Goal: Find specific page/section: Find specific page/section

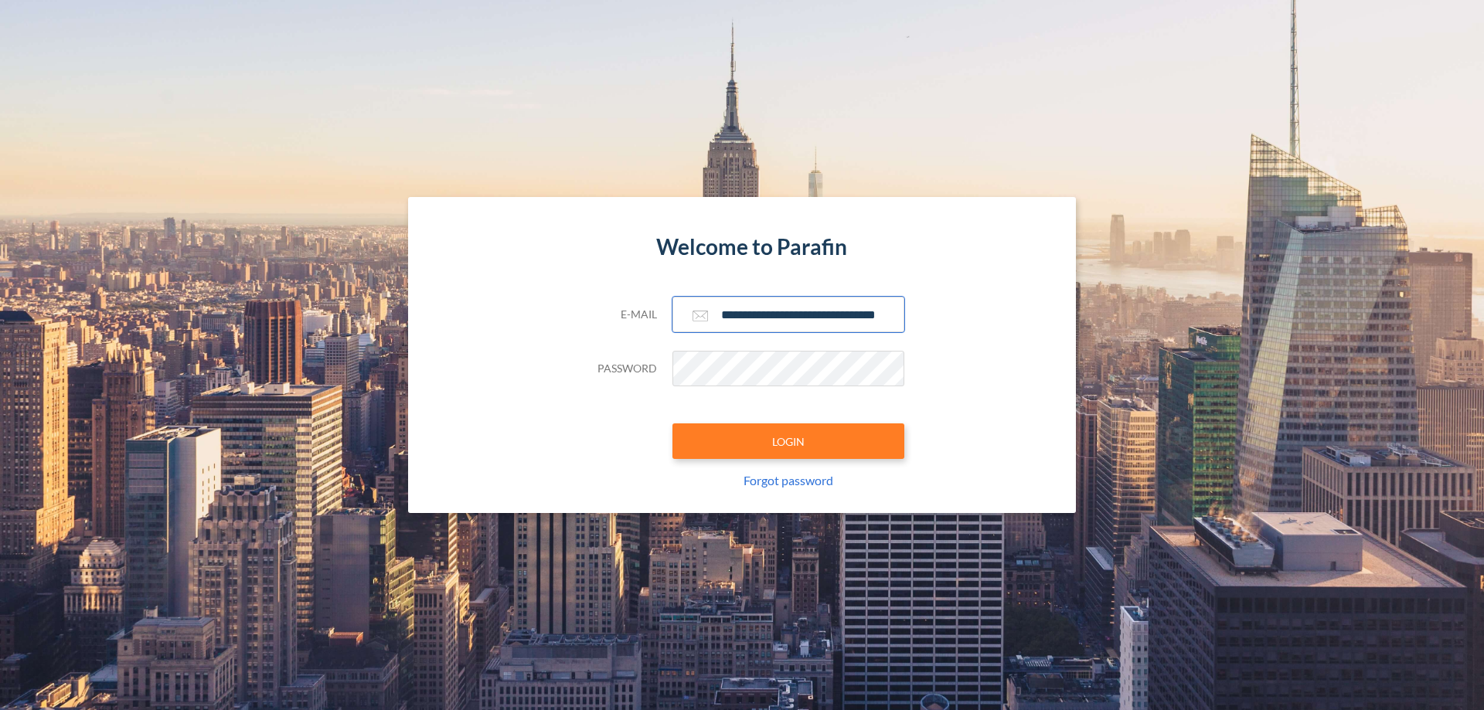
type input "**********"
click at [788, 441] on button "LOGIN" at bounding box center [788, 442] width 232 height 36
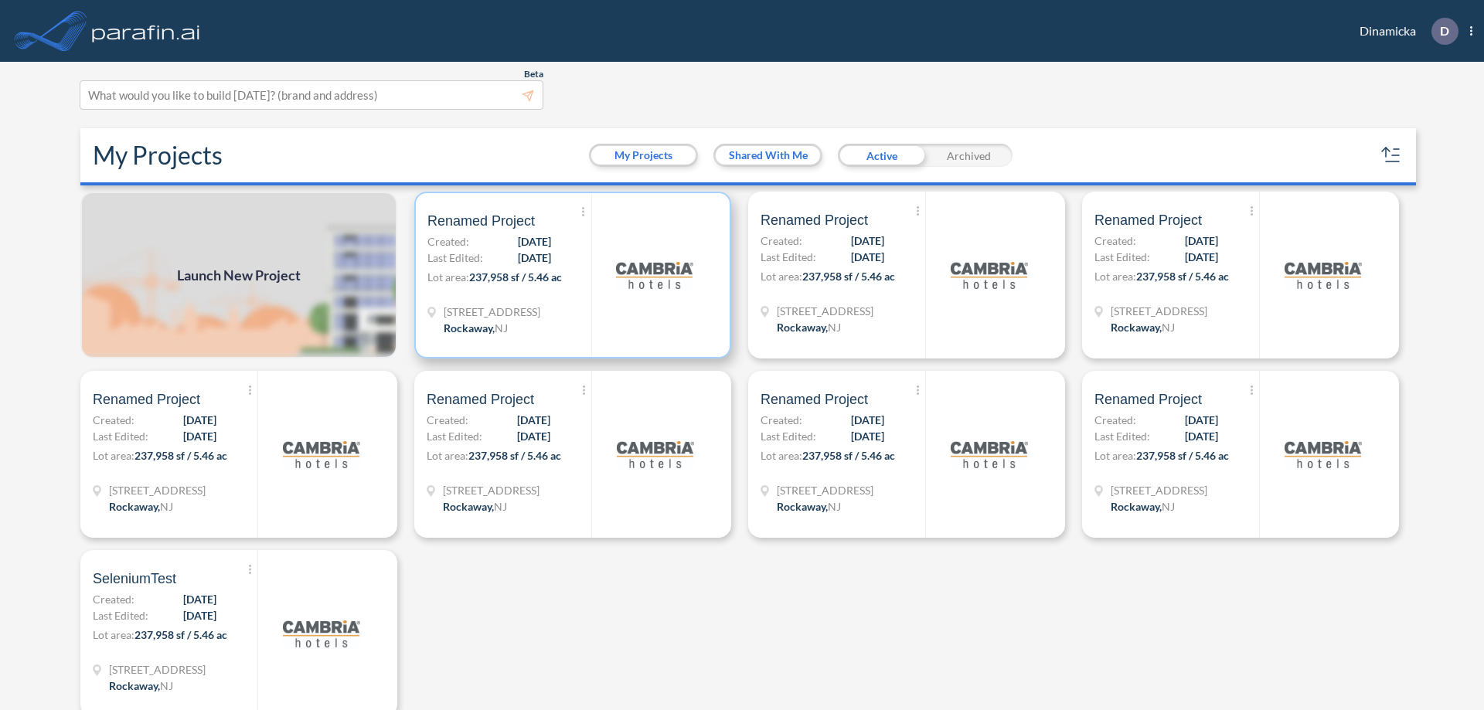
scroll to position [4, 0]
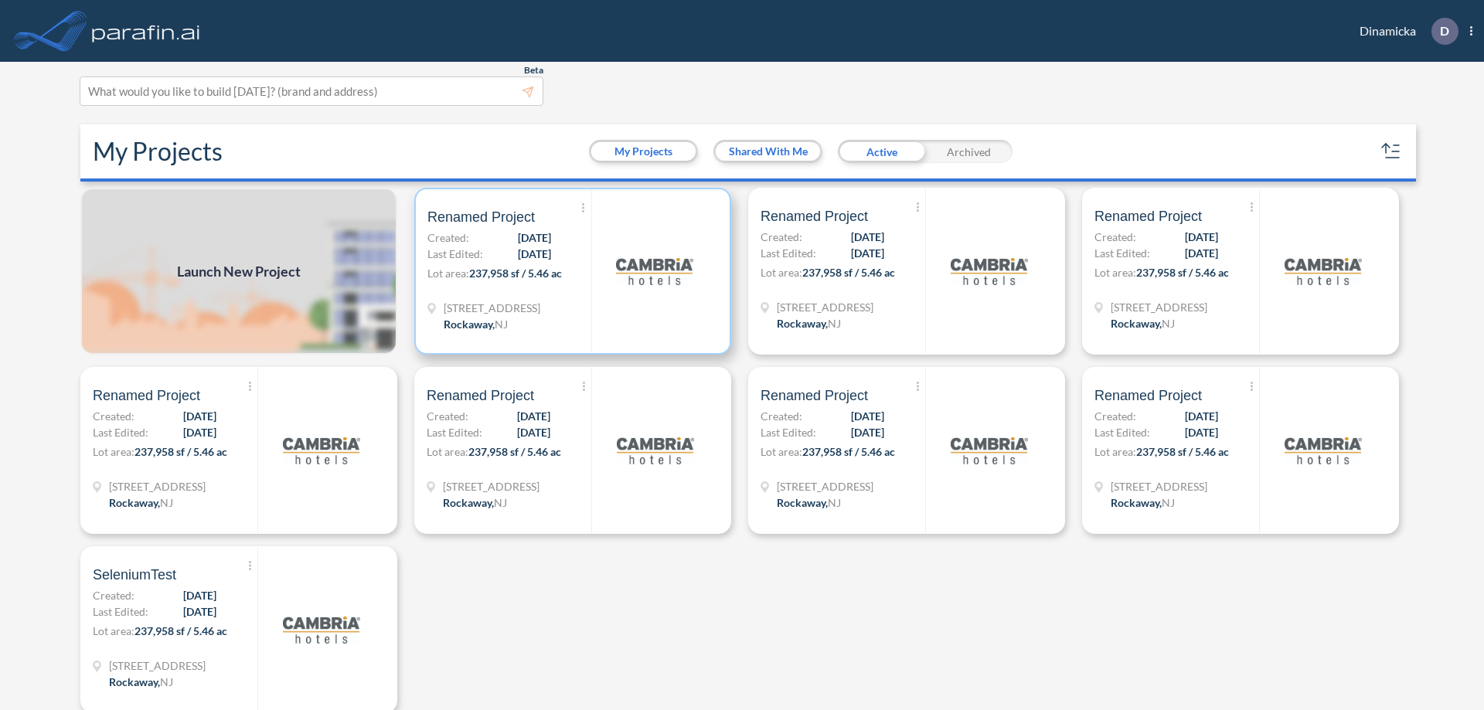
click at [570, 271] on p "Lot area: 237,958 sf / 5.46 ac" at bounding box center [509, 276] width 164 height 22
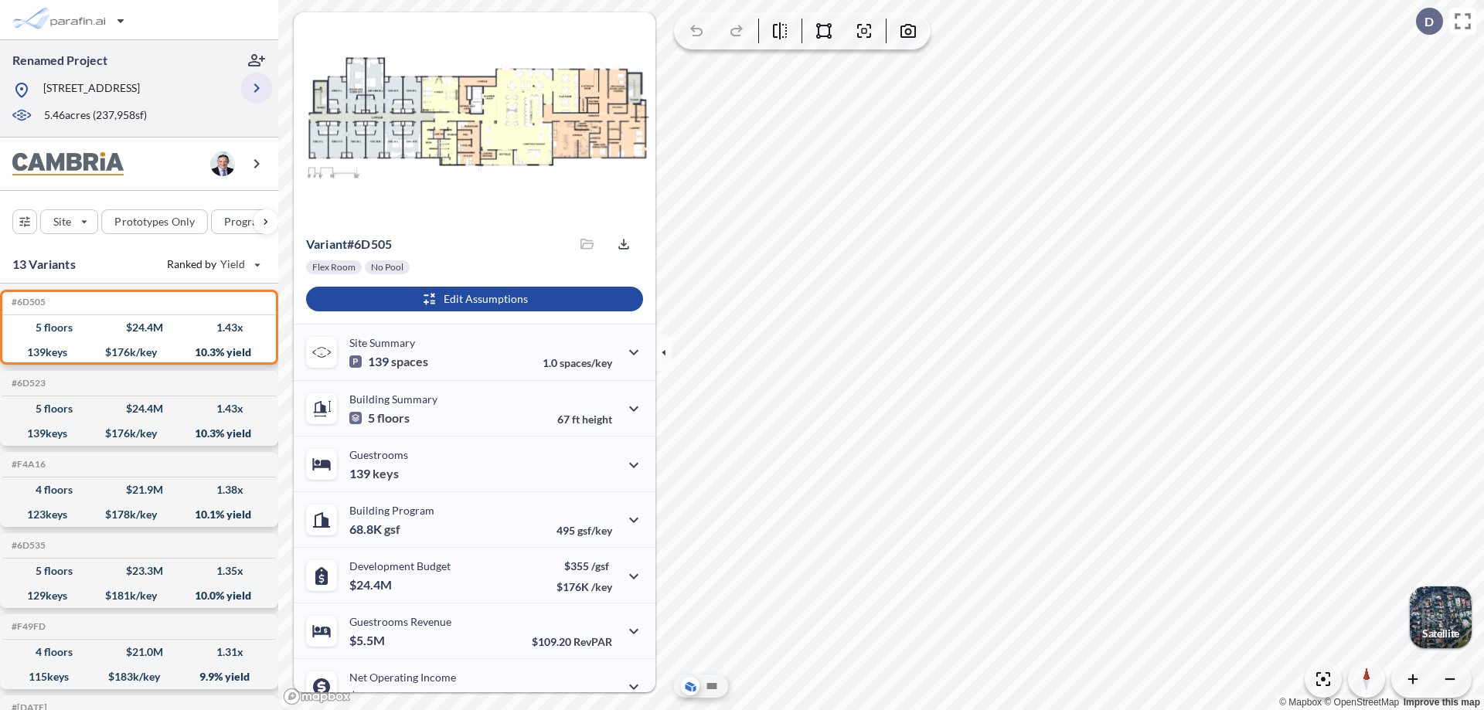
click at [257, 88] on icon "button" at bounding box center [256, 88] width 19 height 19
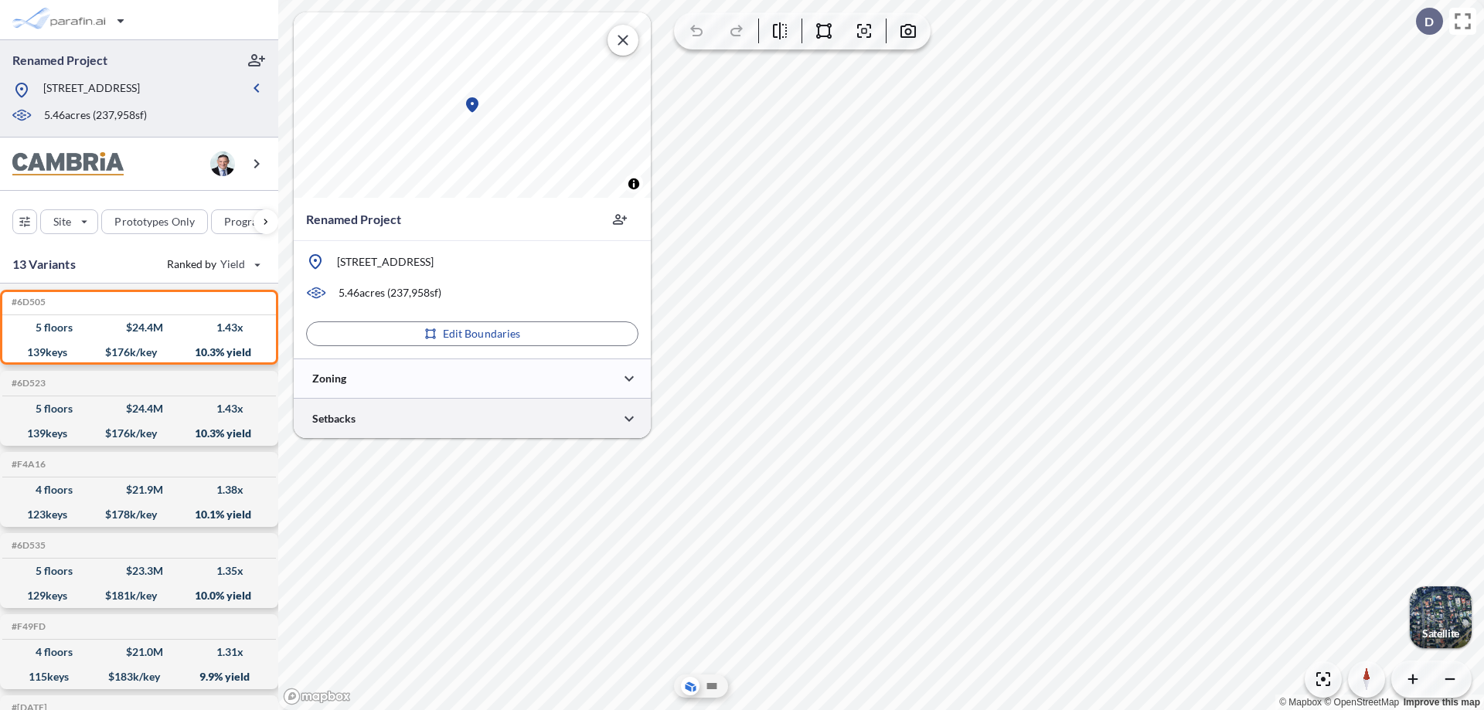
click at [472, 418] on div at bounding box center [472, 418] width 357 height 39
